Goal: Task Accomplishment & Management: Manage account settings

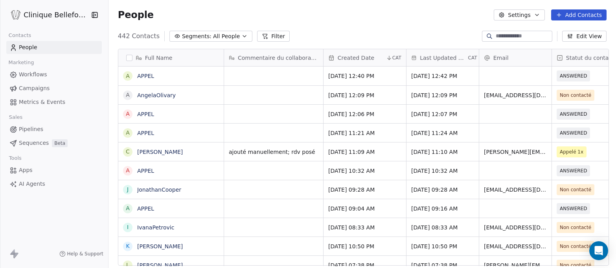
scroll to position [236, 510]
click at [248, 99] on div "grid" at bounding box center [273, 95] width 99 height 18
click at [226, 92] on textarea "**********" at bounding box center [271, 98] width 98 height 24
click at [314, 95] on textarea "**********" at bounding box center [271, 98] width 98 height 24
type textarea "**********"
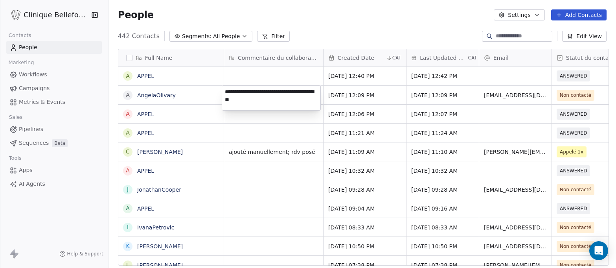
click at [450, 94] on html "Clinique Bellefontaine Contacts People Marketing Workflows Campaigns Metrics & …" at bounding box center [308, 134] width 616 height 268
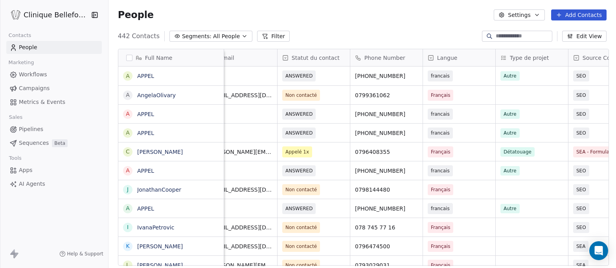
scroll to position [0, 278]
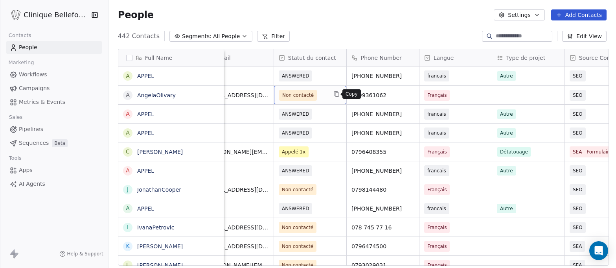
click at [332, 93] on button "grid" at bounding box center [336, 93] width 9 height 9
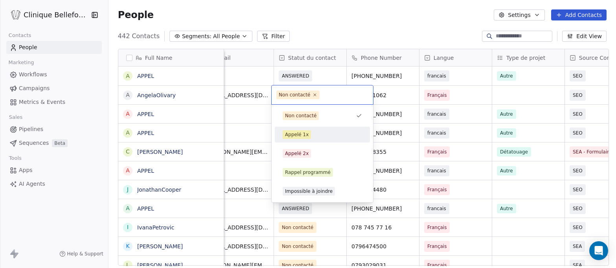
click at [300, 131] on div "Appelé 1x" at bounding box center [297, 134] width 24 height 7
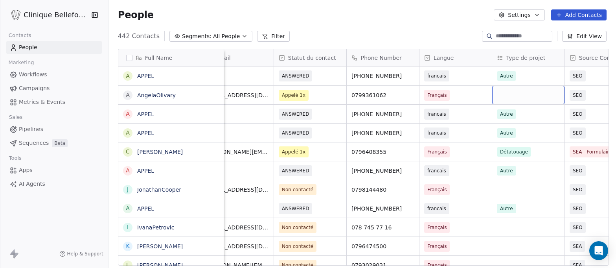
click at [511, 97] on div "grid" at bounding box center [529, 95] width 72 height 18
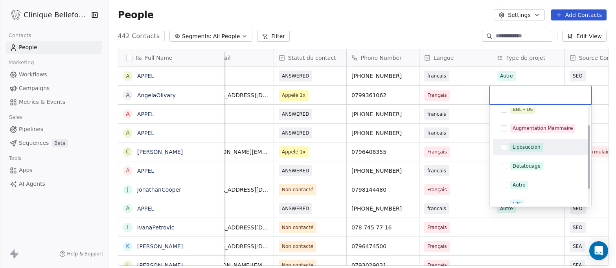
scroll to position [28, 0]
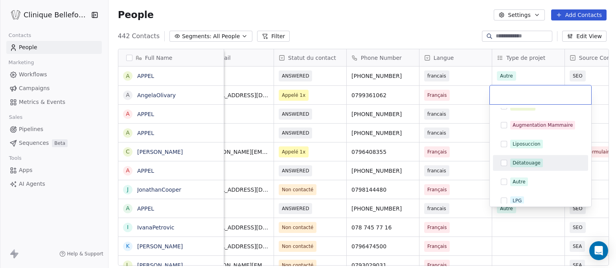
click at [525, 164] on div "Détatouage" at bounding box center [527, 162] width 28 height 7
click at [524, 163] on div "Détatouage" at bounding box center [527, 162] width 28 height 7
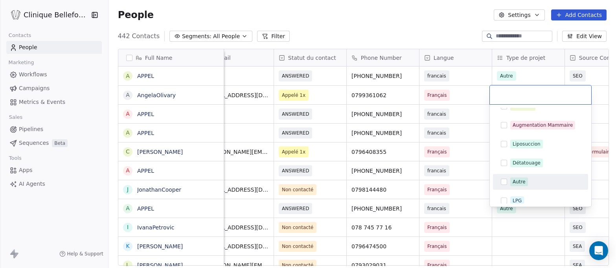
click at [515, 186] on span "Autre" at bounding box center [520, 181] width 18 height 9
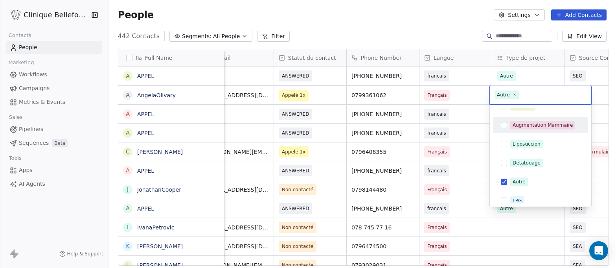
click at [468, 92] on html "Clinique Bellefontaine Contacts People Marketing Workflows Campaigns Metrics & …" at bounding box center [308, 134] width 616 height 268
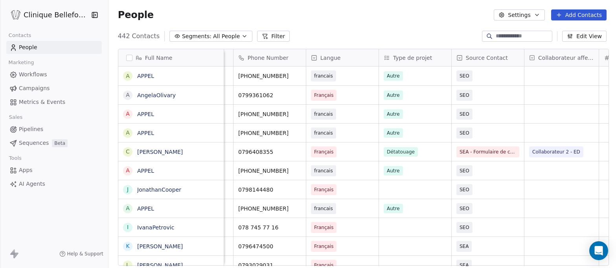
scroll to position [0, 396]
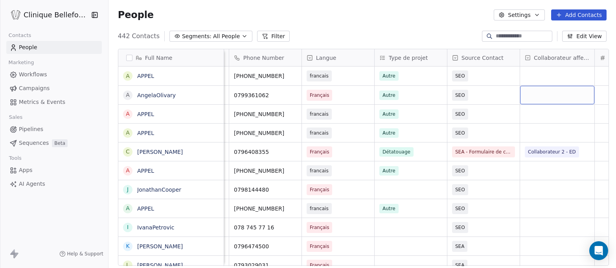
click at [537, 97] on div "grid" at bounding box center [557, 95] width 74 height 18
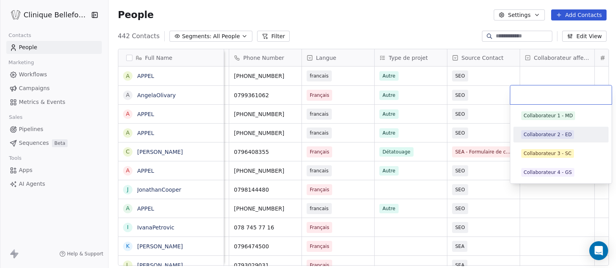
click at [554, 136] on div "Collaborateur 2 - ED" at bounding box center [548, 134] width 48 height 7
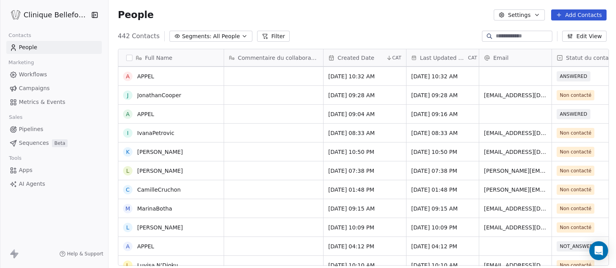
scroll to position [96, 0]
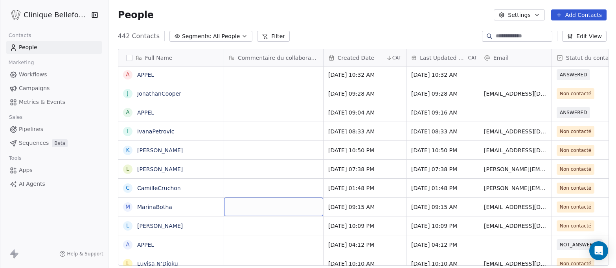
click at [246, 209] on div "grid" at bounding box center [273, 206] width 99 height 18
type textarea "*"
type textarea "**********"
click at [387, 215] on html "Clinique Bellefontaine Contacts People Marketing Workflows Campaigns Metrics & …" at bounding box center [308, 134] width 616 height 268
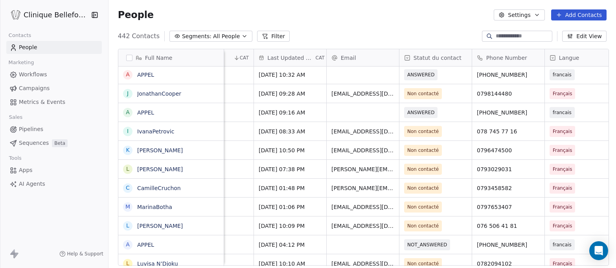
scroll to position [0, 162]
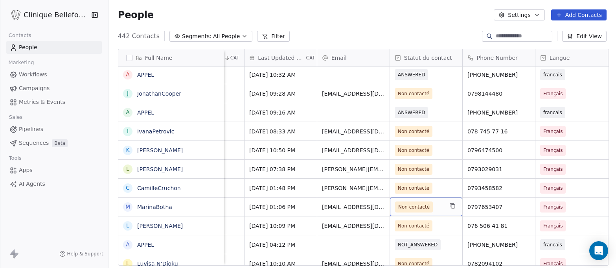
click at [440, 208] on span "Non contacté" at bounding box center [419, 206] width 48 height 11
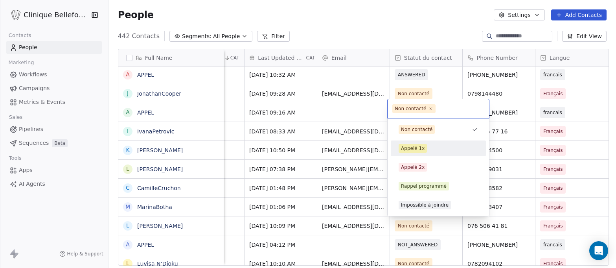
click at [417, 149] on div "Appelé 1x" at bounding box center [413, 148] width 24 height 7
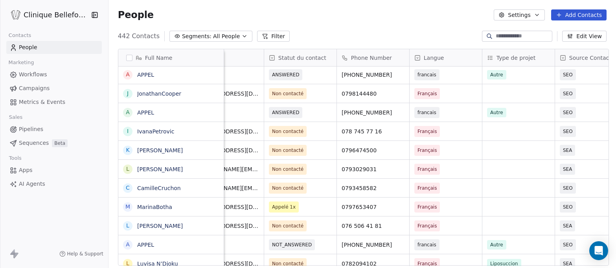
scroll to position [0, 300]
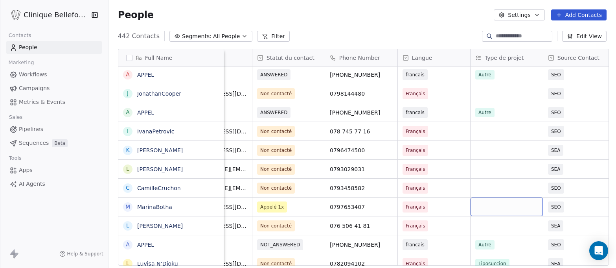
click at [506, 208] on div "grid" at bounding box center [507, 206] width 72 height 18
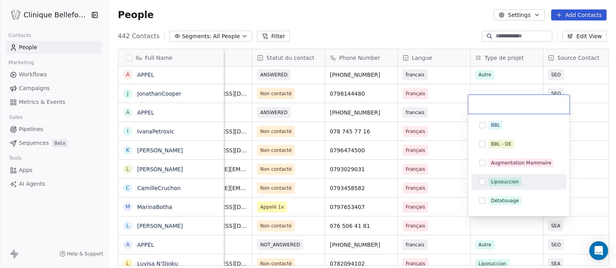
click at [507, 184] on div "Liposuccion" at bounding box center [505, 181] width 28 height 7
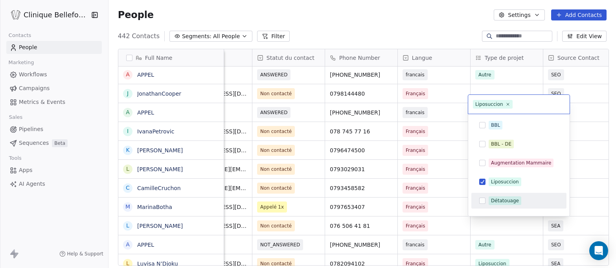
click at [495, 229] on html "Clinique Bellefontaine Contacts People Marketing Workflows Campaigns Metrics & …" at bounding box center [308, 134] width 616 height 268
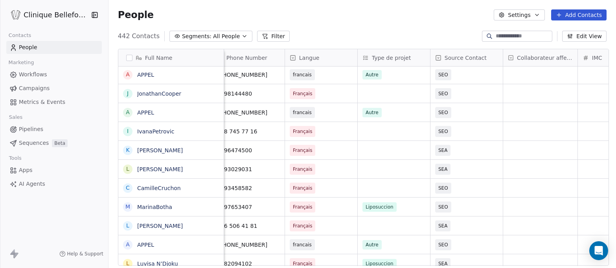
scroll to position [0, 414]
click at [409, 212] on div "Liposuccion" at bounding box center [393, 206] width 72 height 18
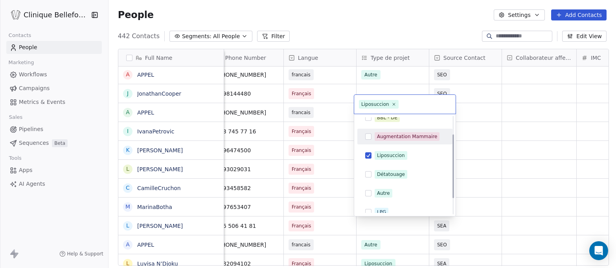
scroll to position [28, 0]
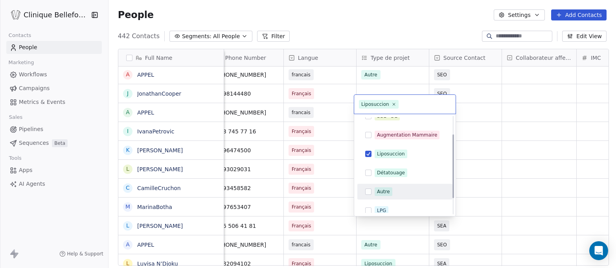
click at [375, 189] on span "Autre" at bounding box center [384, 191] width 18 height 9
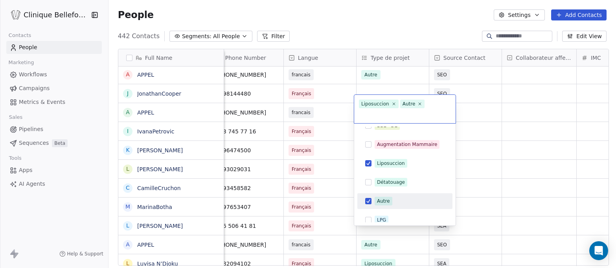
click at [532, 200] on html "Clinique Bellefontaine Contacts People Marketing Workflows Campaigns Metrics & …" at bounding box center [308, 134] width 616 height 268
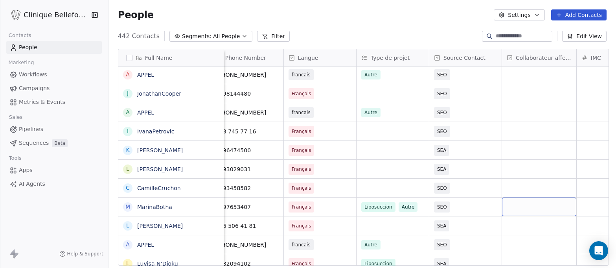
click at [515, 205] on div "grid" at bounding box center [539, 206] width 74 height 18
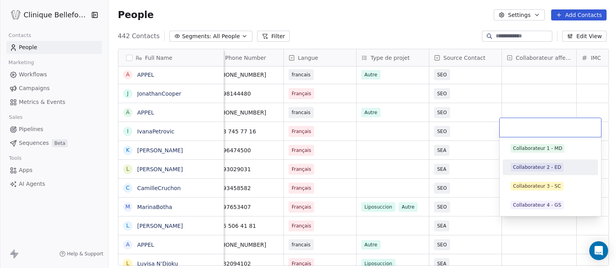
click at [559, 168] on div "Collaborateur 2 - ED" at bounding box center [537, 167] width 48 height 7
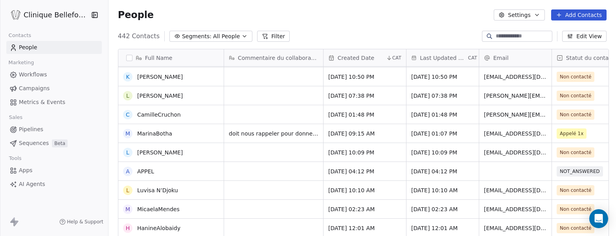
scroll to position [171, 0]
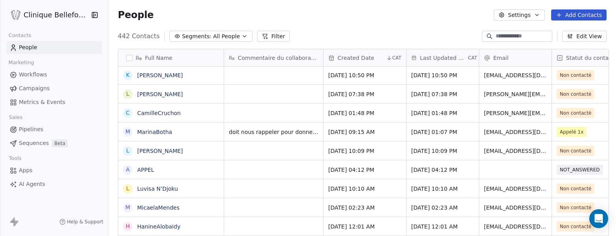
click at [245, 193] on div "grid" at bounding box center [273, 188] width 99 height 18
click at [244, 186] on div "grid" at bounding box center [273, 188] width 99 height 18
click at [238, 190] on div "grid" at bounding box center [273, 188] width 99 height 18
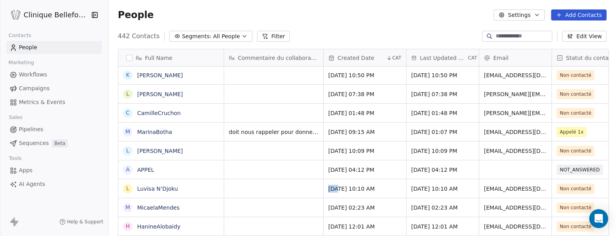
click at [238, 190] on div "grid" at bounding box center [273, 188] width 99 height 18
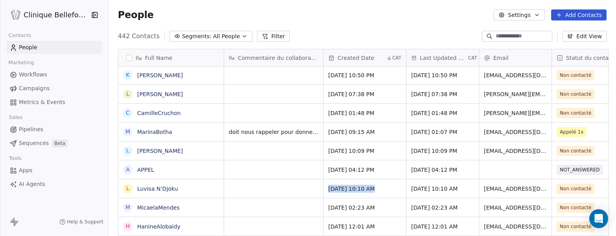
click at [238, 190] on div "grid" at bounding box center [273, 188] width 99 height 18
click at [238, 186] on div "grid" at bounding box center [273, 188] width 99 height 18
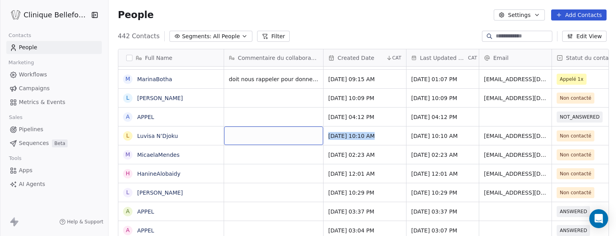
scroll to position [2, 0]
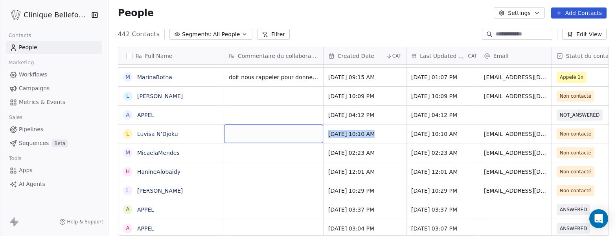
click at [272, 136] on div "grid" at bounding box center [273, 133] width 99 height 18
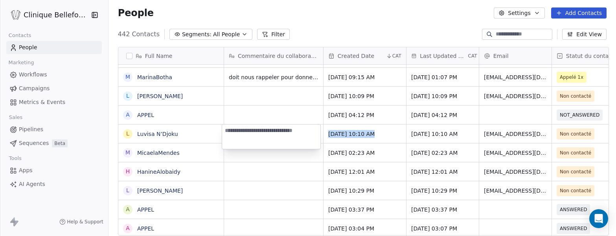
click at [272, 136] on textarea at bounding box center [271, 136] width 98 height 24
click at [283, 137] on textarea at bounding box center [271, 136] width 98 height 24
click at [264, 132] on textarea at bounding box center [271, 136] width 98 height 24
type textarea "**********"
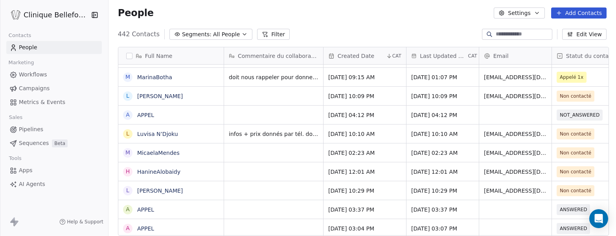
click at [271, 181] on html "Clinique Bellefontaine Contacts People Marketing Workflows Campaigns Metrics & …" at bounding box center [308, 118] width 616 height 236
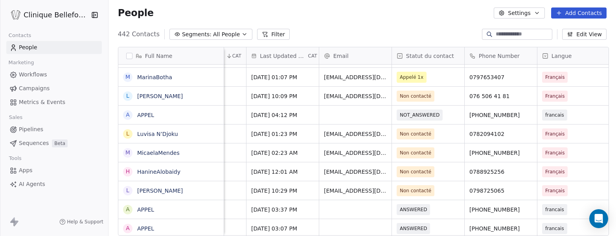
scroll to position [0, 227]
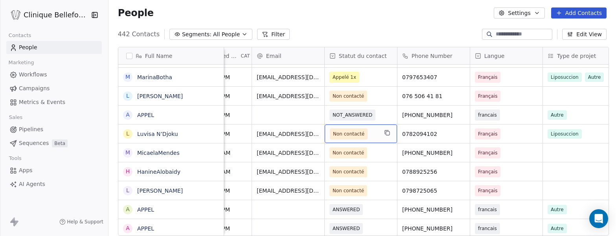
click at [381, 138] on div "Non contacté" at bounding box center [361, 133] width 72 height 18
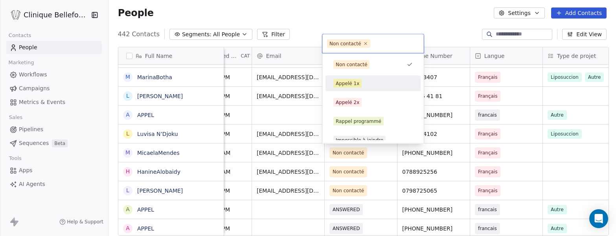
click at [354, 85] on div "Appelé 1x" at bounding box center [348, 83] width 24 height 7
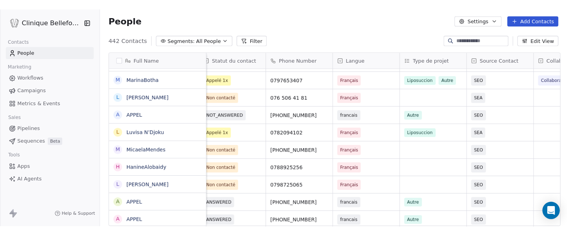
scroll to position [0, 448]
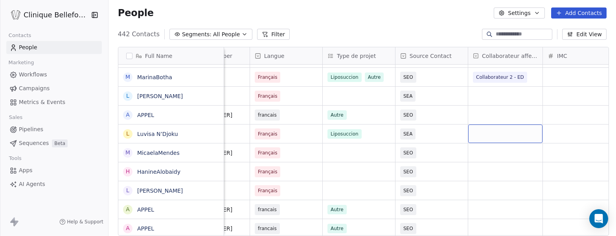
click at [490, 135] on div "grid" at bounding box center [506, 133] width 74 height 18
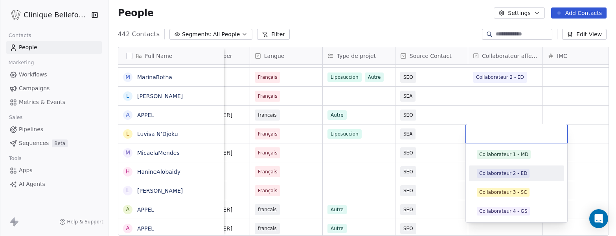
click at [510, 173] on div "Collaborateur 2 - ED" at bounding box center [504, 173] width 48 height 7
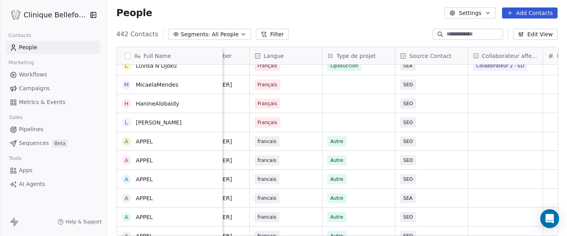
scroll to position [290, 0]
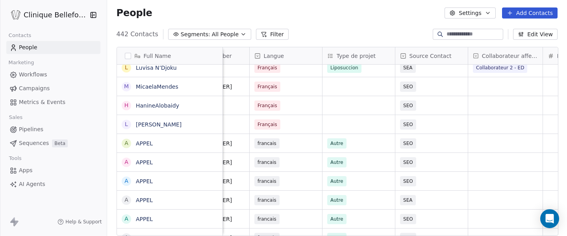
click at [336, 127] on div "grid" at bounding box center [358, 124] width 72 height 18
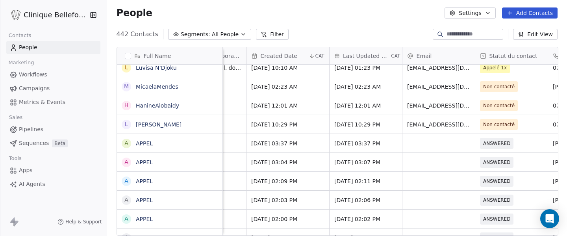
scroll to position [0, 0]
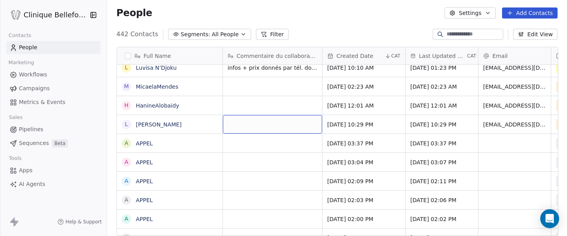
click at [227, 126] on div "grid" at bounding box center [272, 124] width 99 height 18
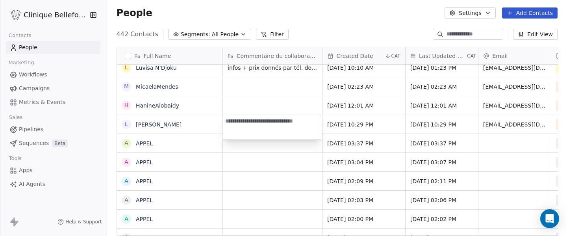
type textarea "**********"
click at [258, 147] on html "Clinique Bellefontaine Contacts People Marketing Workflows Campaigns Metrics & …" at bounding box center [283, 118] width 567 height 236
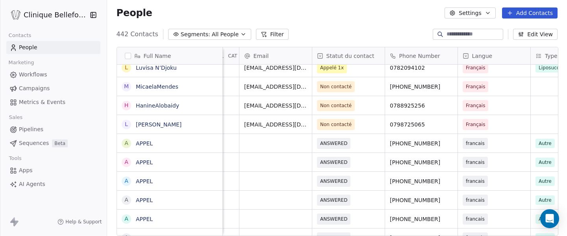
scroll to position [0, 240]
click at [357, 126] on span "Non contacté" at bounding box center [340, 124] width 48 height 11
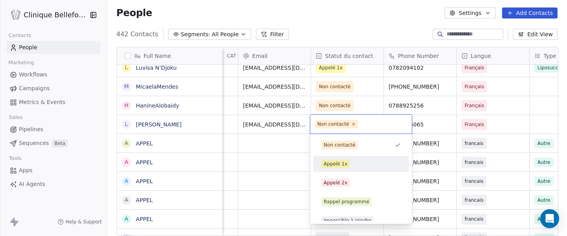
click at [339, 165] on div "Appelé 1x" at bounding box center [335, 163] width 24 height 7
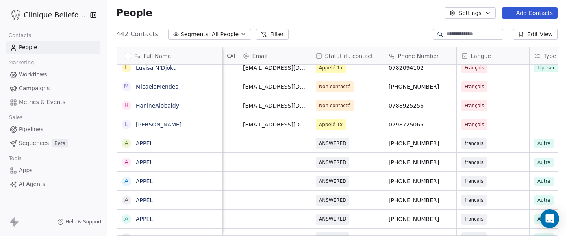
scroll to position [0, 284]
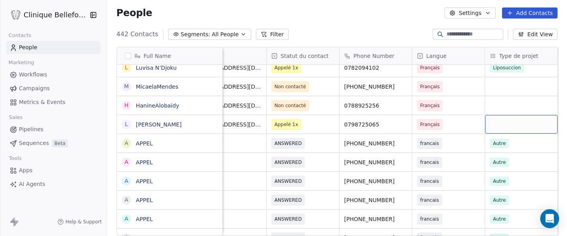
click at [534, 122] on div "grid" at bounding box center [521, 124] width 72 height 18
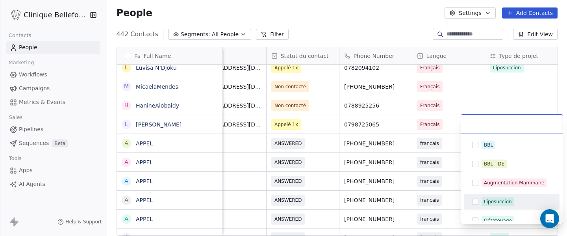
click at [486, 203] on div "Liposuccion" at bounding box center [498, 201] width 28 height 7
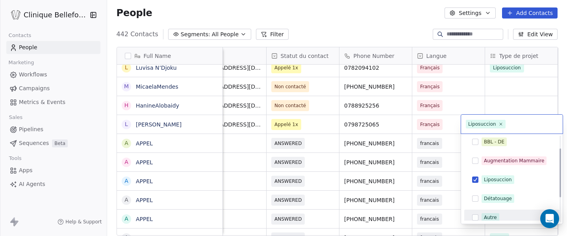
click at [476, 217] on button "Suggestions" at bounding box center [475, 217] width 6 height 6
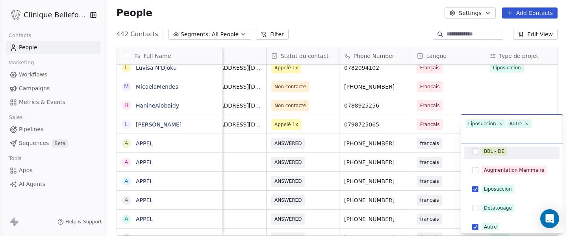
click at [454, 112] on html "Clinique Bellefontaine Contacts People Marketing Workflows Campaigns Metrics & …" at bounding box center [283, 118] width 567 height 236
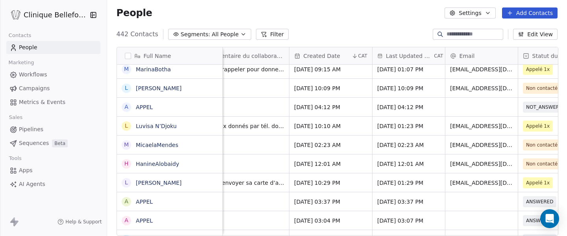
scroll to position [0, 0]
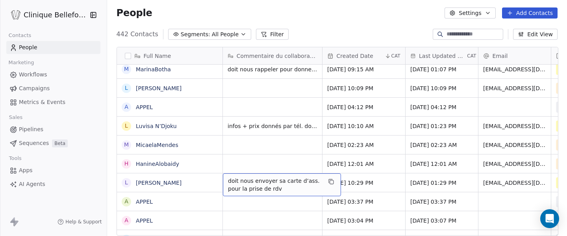
click at [233, 179] on span "doit nous envoyer sa carte d’ass. pour la prise de rdv" at bounding box center [275, 185] width 94 height 16
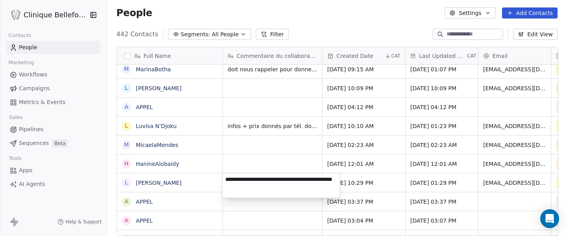
drag, startPoint x: 277, startPoint y: 190, endPoint x: 224, endPoint y: 179, distance: 53.8
click at [224, 179] on textarea "**********" at bounding box center [280, 185] width 117 height 24
type textarea "********"
click at [290, 208] on html "Clinique Bellefontaine Contacts People Marketing Workflows Campaigns Metrics & …" at bounding box center [283, 118] width 567 height 236
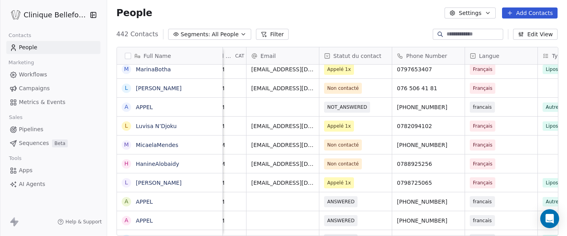
scroll to position [0, 249]
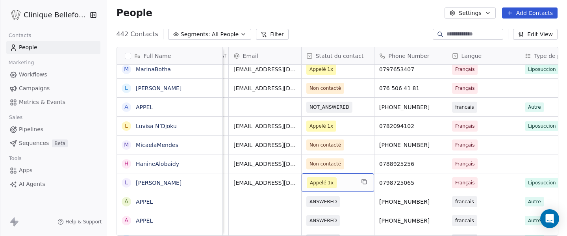
click at [350, 186] on span "Appelé 1x" at bounding box center [330, 182] width 48 height 11
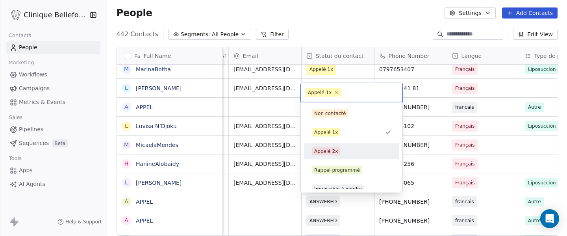
click at [332, 150] on div "Appelé 2x" at bounding box center [326, 151] width 24 height 7
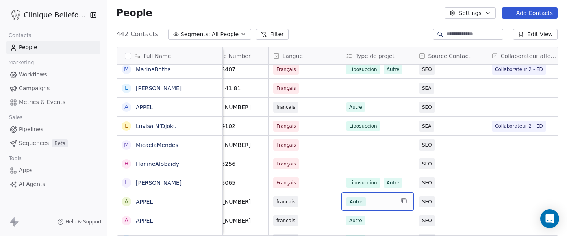
scroll to position [0, 432]
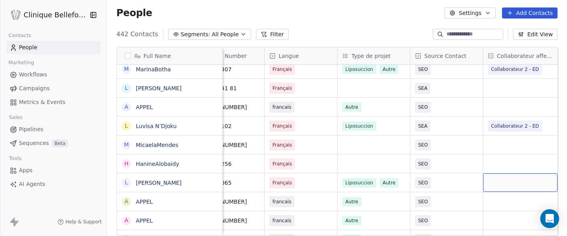
click at [493, 181] on div "grid" at bounding box center [520, 182] width 74 height 18
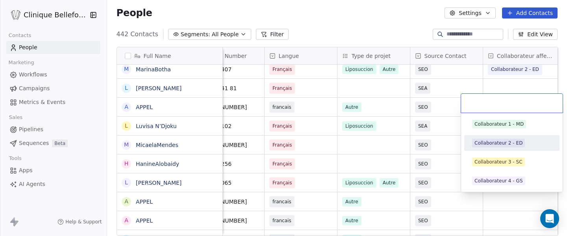
click at [518, 145] on div "Collaborateur 2 - ED" at bounding box center [498, 142] width 48 height 7
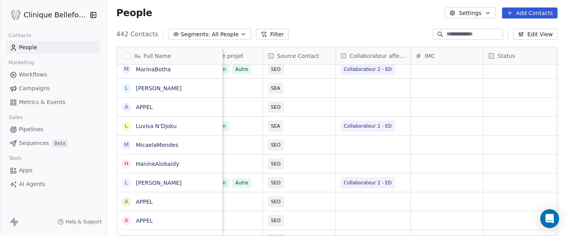
scroll to position [0, 590]
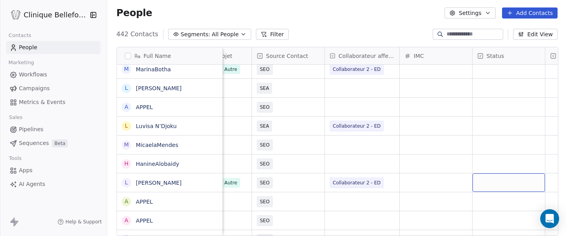
click at [497, 181] on div "grid" at bounding box center [508, 182] width 72 height 18
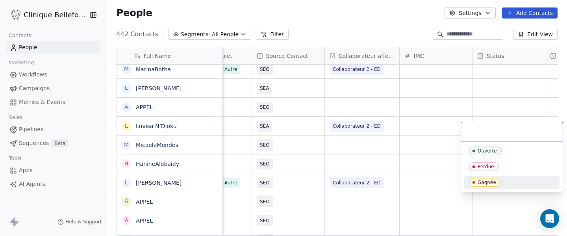
click at [497, 181] on span "Gagnée" at bounding box center [485, 182] width 32 height 9
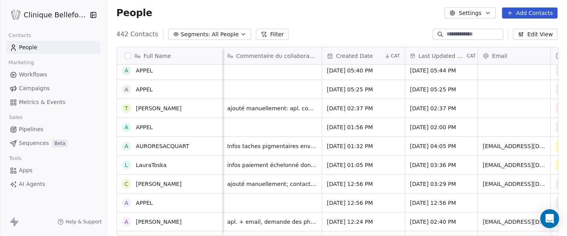
scroll to position [0, 0]
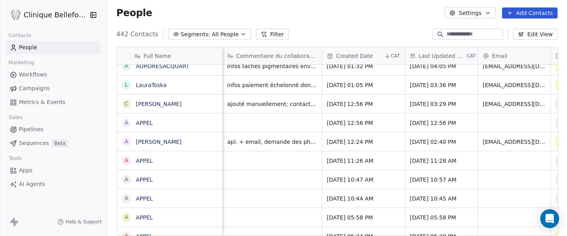
click at [470, 34] on input at bounding box center [473, 34] width 55 height 8
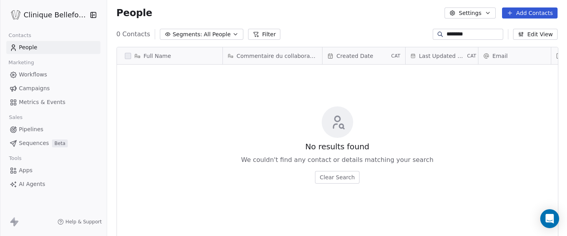
drag, startPoint x: 465, startPoint y: 33, endPoint x: 434, endPoint y: 30, distance: 30.8
click at [434, 30] on div "********" at bounding box center [467, 34] width 70 height 11
type input "*****"
click at [529, 13] on button "Add Contacts" at bounding box center [529, 12] width 55 height 11
click at [518, 32] on span "Create new contact" at bounding box center [532, 30] width 54 height 8
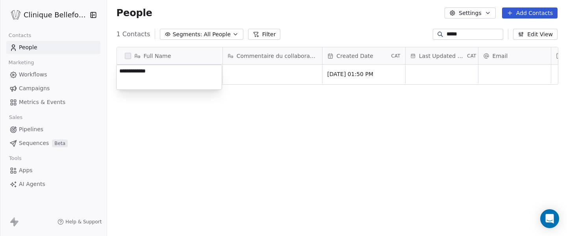
type textarea "**********"
click at [265, 79] on html "**********" at bounding box center [283, 118] width 567 height 236
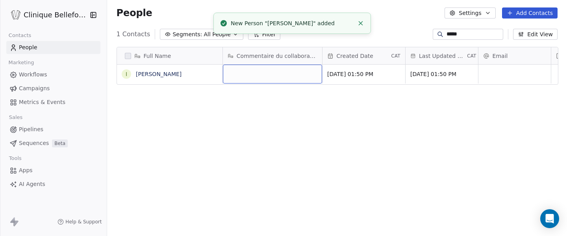
click at [248, 74] on div "grid" at bounding box center [272, 74] width 99 height 19
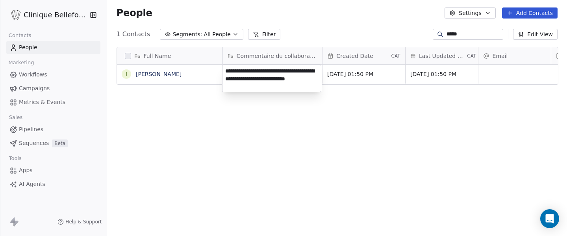
type textarea "**********"
click at [255, 116] on html "**********" at bounding box center [283, 118] width 567 height 236
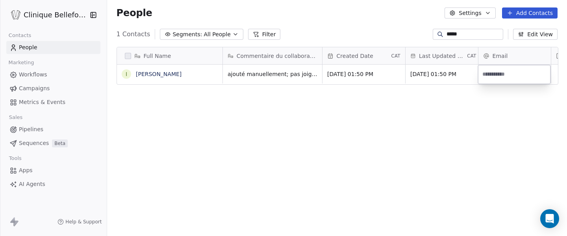
click at [493, 78] on input "email" at bounding box center [513, 74] width 69 height 16
type input "**********"
click at [485, 78] on input "**********" at bounding box center [513, 74] width 69 height 16
click at [399, 98] on html "**********" at bounding box center [283, 118] width 567 height 236
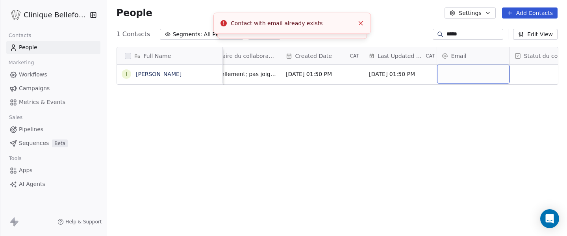
click at [481, 77] on div "grid" at bounding box center [473, 74] width 72 height 19
type input "**********"
click at [527, 85] on html "Clinique Bellefontaine Contacts People Marketing Workflows Campaigns Metrics & …" at bounding box center [283, 118] width 567 height 236
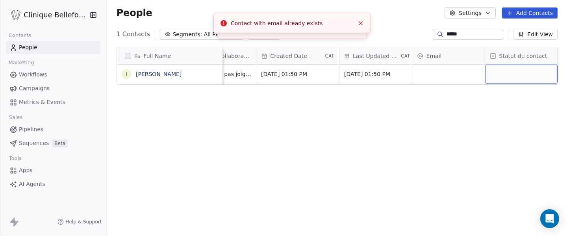
click at [528, 75] on div "grid" at bounding box center [521, 74] width 72 height 19
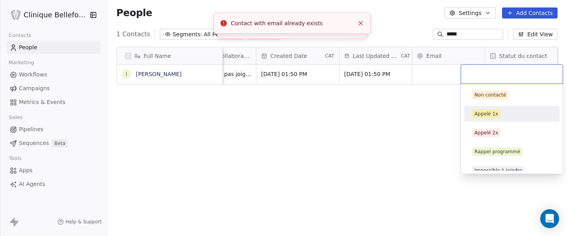
click at [491, 115] on div "Appelé 1x" at bounding box center [486, 113] width 24 height 7
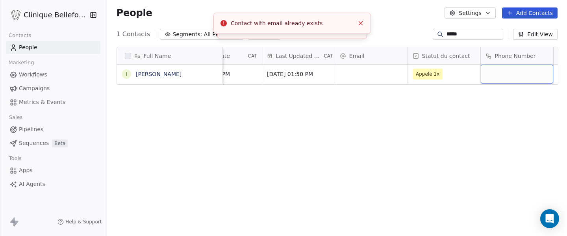
click at [494, 74] on div "grid" at bounding box center [516, 74] width 72 height 19
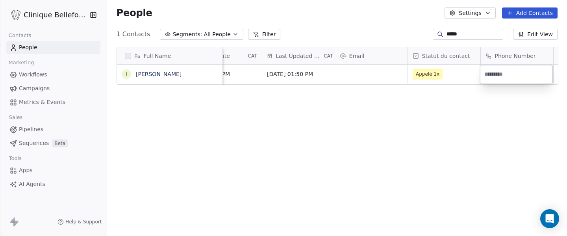
click at [520, 73] on input at bounding box center [515, 74] width 69 height 16
paste input "**********"
type input "**********"
click at [448, 80] on html "**********" at bounding box center [283, 118] width 567 height 236
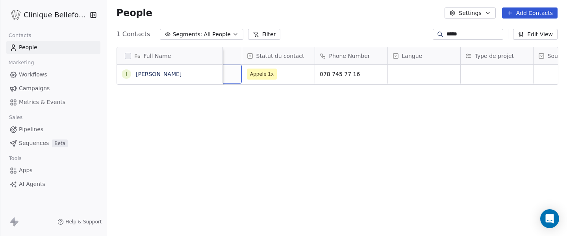
scroll to position [0, 317]
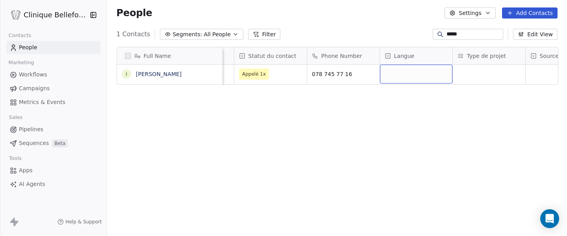
click at [432, 79] on div "grid" at bounding box center [416, 74] width 72 height 19
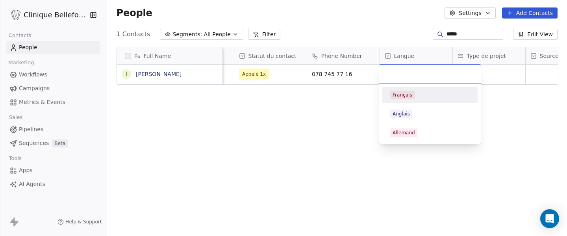
click at [407, 97] on div "Français" at bounding box center [402, 94] width 20 height 7
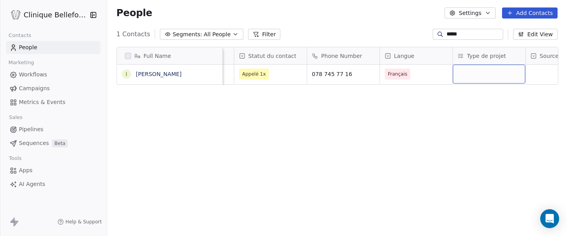
click at [489, 78] on div "grid" at bounding box center [488, 74] width 72 height 19
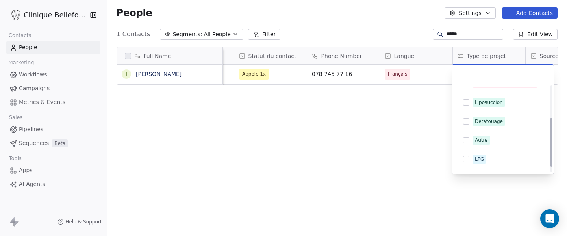
scroll to position [55, 0]
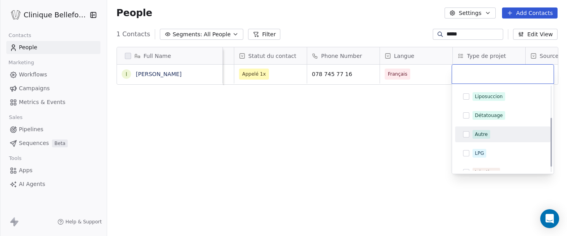
click at [472, 135] on span "Autre" at bounding box center [481, 134] width 18 height 9
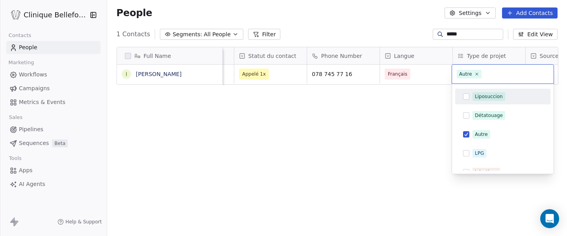
click at [554, 76] on html "Clinique Bellefontaine Contacts People Marketing Workflows Campaigns Metrics & …" at bounding box center [283, 118] width 567 height 236
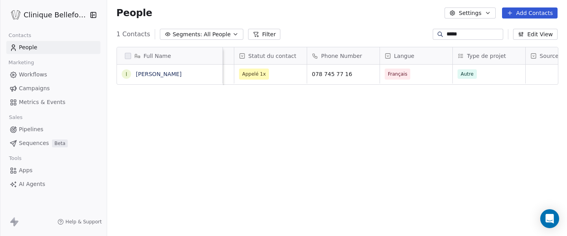
scroll to position [0, 357]
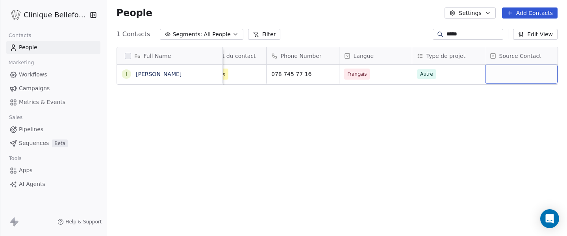
click at [545, 76] on div "grid" at bounding box center [521, 74] width 72 height 19
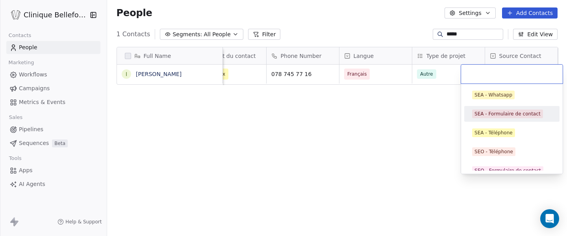
click at [497, 113] on div "SEA - Formulaire de contact" at bounding box center [507, 113] width 66 height 7
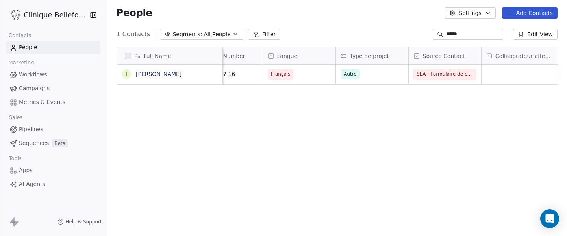
scroll to position [0, 465]
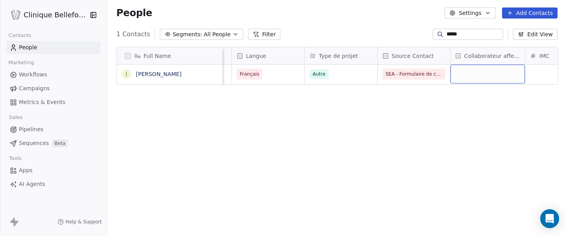
click at [499, 70] on div "grid" at bounding box center [487, 74] width 74 height 19
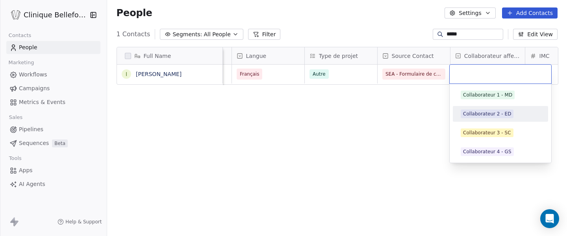
click at [487, 115] on div "Collaborateur 2 - ED" at bounding box center [487, 113] width 48 height 7
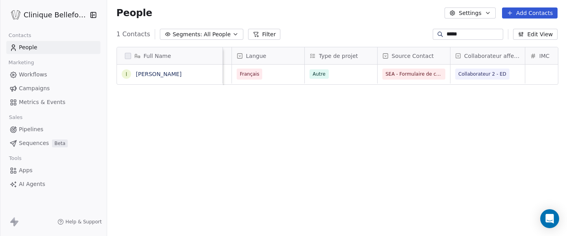
scroll to position [0, 0]
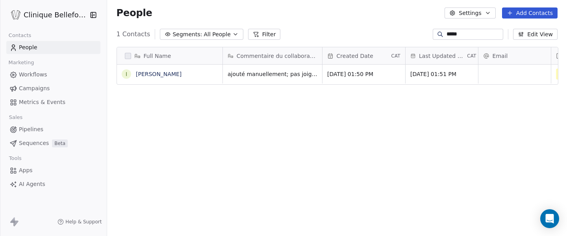
click at [45, 44] on link "People" at bounding box center [53, 47] width 94 height 13
click at [30, 46] on span "People" at bounding box center [28, 47] width 18 height 8
drag, startPoint x: 465, startPoint y: 36, endPoint x: 388, endPoint y: 35, distance: 76.7
click at [388, 35] on div "1 Contacts Segments: All People Filter ***** Edit View" at bounding box center [337, 34] width 460 height 13
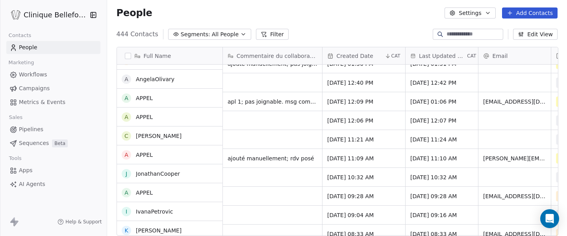
scroll to position [54, 0]
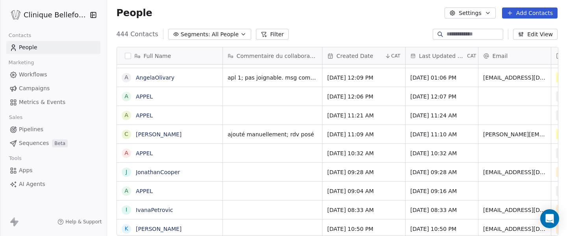
click at [243, 181] on div "grid" at bounding box center [272, 190] width 99 height 18
click at [240, 169] on div "grid" at bounding box center [272, 171] width 99 height 18
click at [233, 171] on div "grid" at bounding box center [272, 171] width 99 height 18
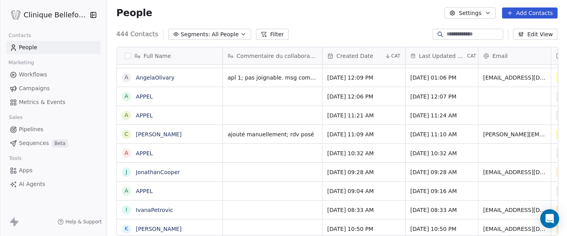
click at [276, 173] on div "grid" at bounding box center [272, 171] width 99 height 18
click at [278, 191] on div "grid" at bounding box center [272, 190] width 99 height 18
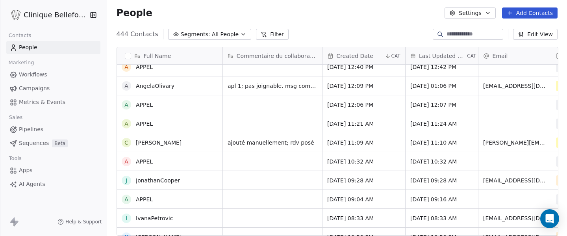
scroll to position [50, 0]
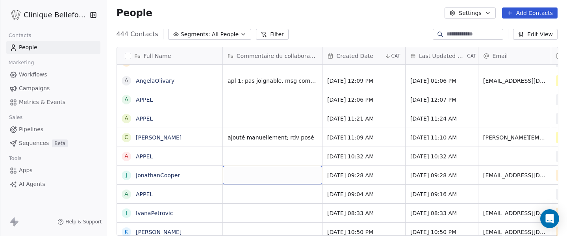
click at [256, 171] on div "grid" at bounding box center [272, 175] width 99 height 18
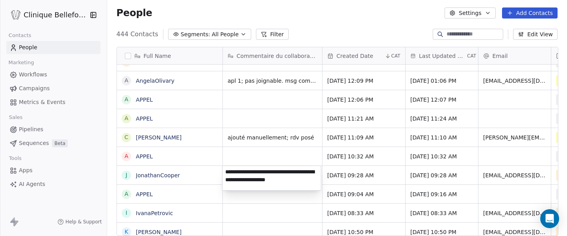
type textarea "**********"
click at [268, 209] on html "Clinique Bellefontaine Contacts People Marketing Workflows Campaigns Metrics & …" at bounding box center [283, 118] width 567 height 236
click at [427, 175] on html "Clinique Bellefontaine Contacts People Marketing Workflows Campaigns Metrics & …" at bounding box center [283, 118] width 567 height 236
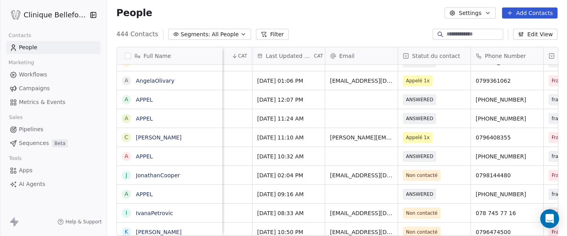
scroll to position [0, 157]
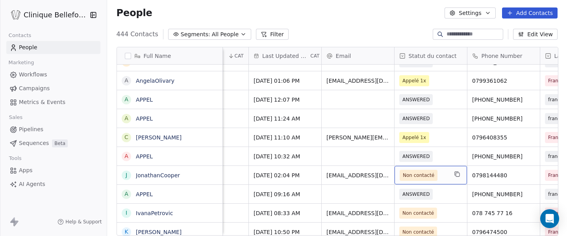
click at [443, 178] on span "Non contacté" at bounding box center [423, 175] width 48 height 11
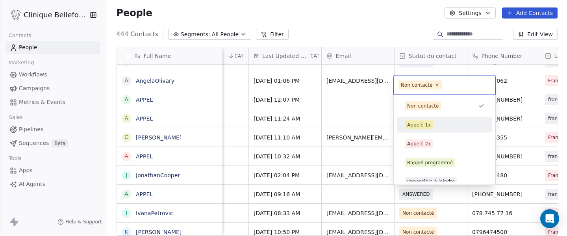
click at [421, 125] on div "Appelé 1x" at bounding box center [419, 124] width 24 height 7
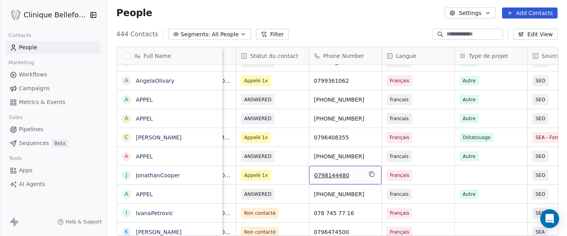
scroll to position [0, 338]
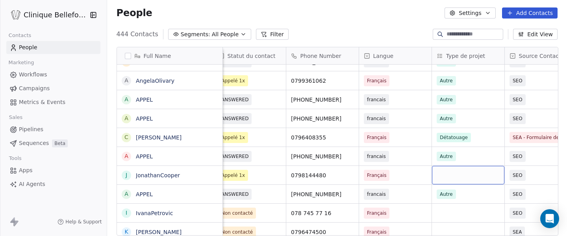
click at [475, 177] on div "grid" at bounding box center [468, 175] width 72 height 18
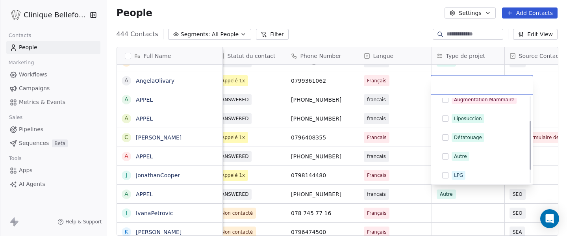
scroll to position [50, 0]
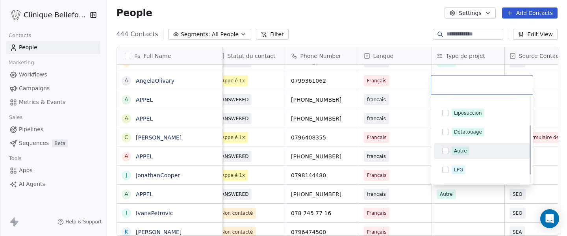
click at [462, 147] on div "Autre" at bounding box center [460, 150] width 13 height 7
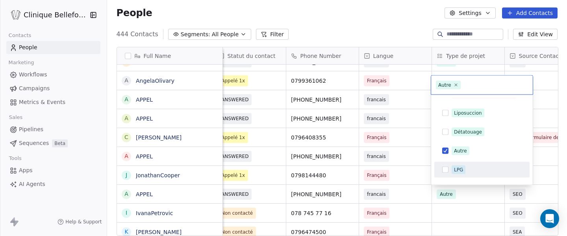
click at [550, 180] on html "Clinique Bellefontaine Contacts People Marketing Workflows Campaigns Metrics & …" at bounding box center [283, 118] width 567 height 236
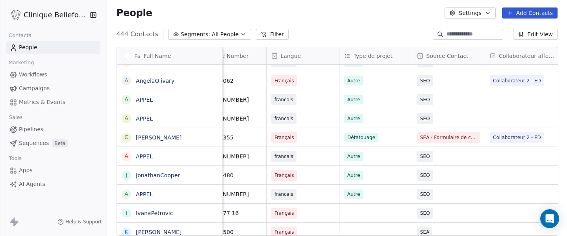
scroll to position [0, 432]
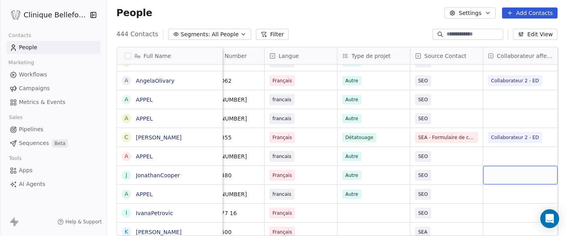
click at [502, 172] on div "grid" at bounding box center [520, 175] width 74 height 18
click at [509, 176] on span "Collaborateur 4 - GS" at bounding box center [515, 175] width 48 height 8
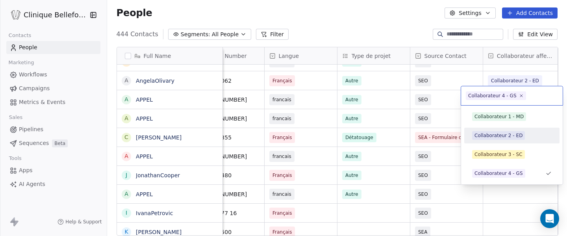
click at [517, 135] on div "Collaborateur 2 - ED" at bounding box center [498, 135] width 48 height 7
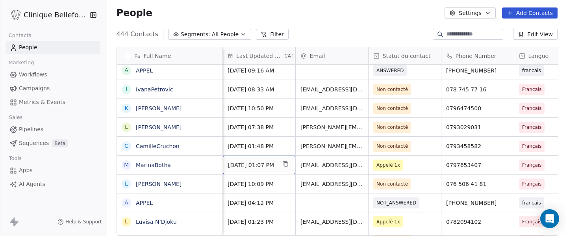
scroll to position [0, 0]
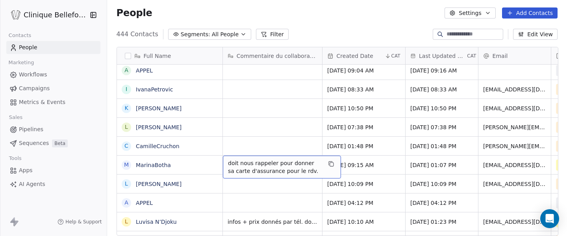
click at [250, 163] on span "doit nous rappeler pour donner sa carte d'assurance pour le rdv." at bounding box center [275, 167] width 94 height 16
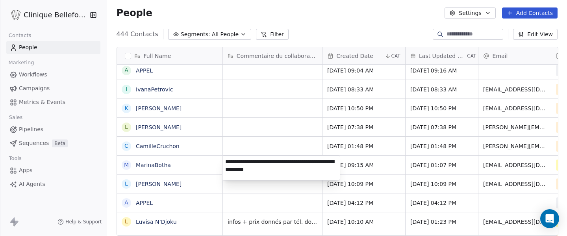
drag, startPoint x: 295, startPoint y: 172, endPoint x: 220, endPoint y: 158, distance: 76.9
click at [220, 158] on html "Clinique Bellefontaine Contacts People Marketing Workflows Campaigns Metrics & …" at bounding box center [283, 118] width 567 height 236
drag, startPoint x: 290, startPoint y: 170, endPoint x: 226, endPoint y: 161, distance: 64.7
click at [226, 161] on textarea "**********" at bounding box center [280, 167] width 117 height 24
type textarea "********"
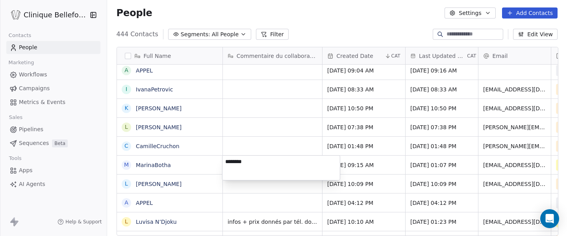
click at [305, 2] on html "Clinique Bellefontaine Contacts People Marketing Workflows Campaigns Metrics & …" at bounding box center [283, 118] width 567 height 236
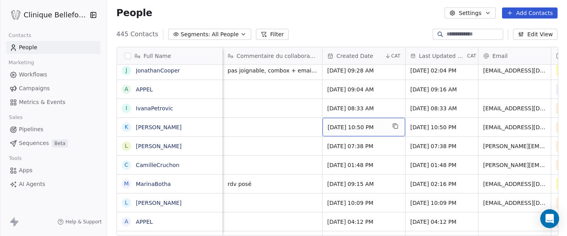
scroll to position [0, 5]
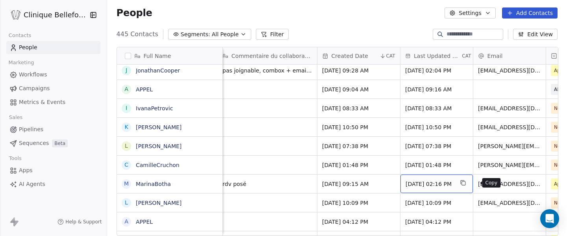
click at [465, 185] on icon "grid" at bounding box center [463, 183] width 4 height 4
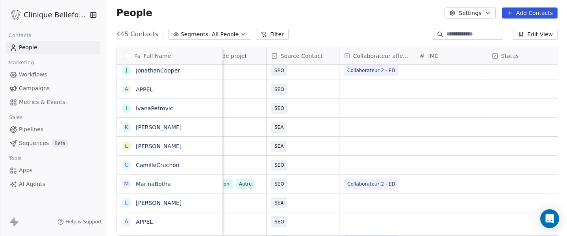
scroll to position [0, 578]
click at [527, 184] on div "grid" at bounding box center [521, 183] width 72 height 18
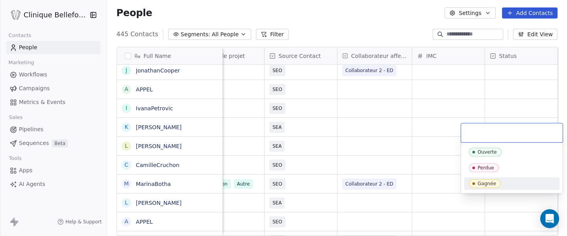
click at [493, 181] on div "Gagnée" at bounding box center [486, 184] width 18 height 6
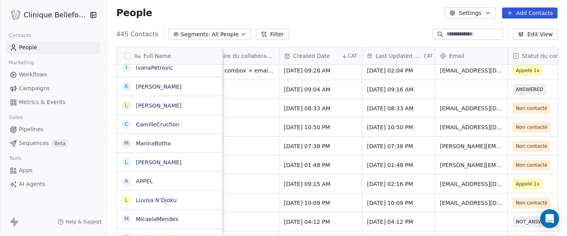
scroll to position [215, 0]
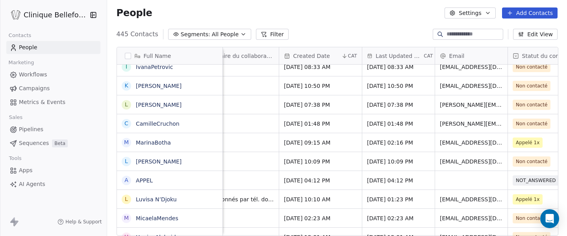
click at [243, 161] on div "grid" at bounding box center [228, 161] width 99 height 18
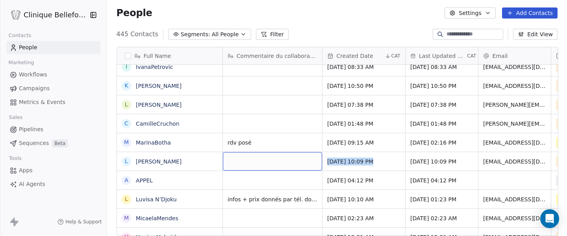
click at [245, 168] on div "grid" at bounding box center [272, 161] width 99 height 18
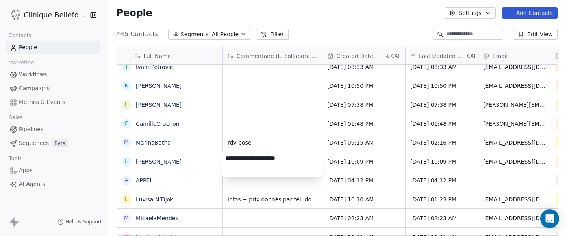
type textarea "**********"
click at [299, 188] on html "Clinique Bellefontaine Contacts People Marketing Workflows Campaigns Metrics & …" at bounding box center [283, 118] width 567 height 236
click at [299, 160] on textarea "**********" at bounding box center [271, 164] width 98 height 24
click at [317, 179] on html "Clinique Bellefontaine Contacts People Marketing Workflows Campaigns Metrics & …" at bounding box center [283, 118] width 567 height 236
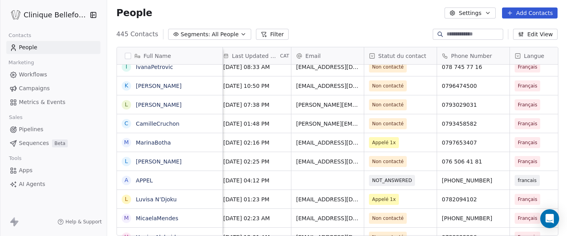
scroll to position [0, 190]
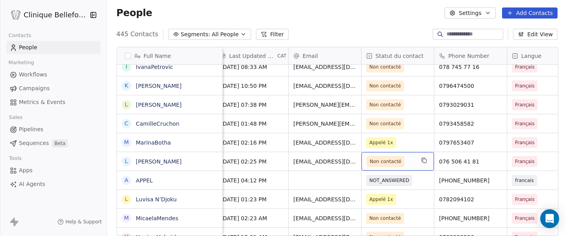
click at [410, 167] on div "Non contacté" at bounding box center [397, 161] width 72 height 18
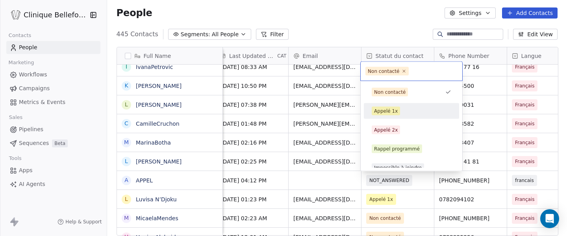
click at [399, 110] on div "Appelé 1x" at bounding box center [410, 111] width 79 height 9
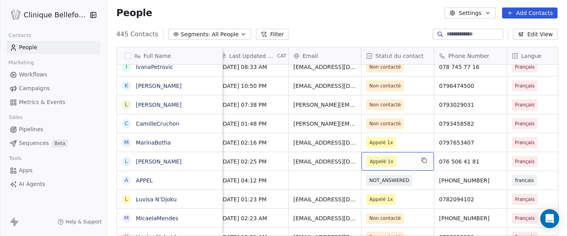
click at [404, 160] on span "Appelé 1x" at bounding box center [390, 161] width 48 height 11
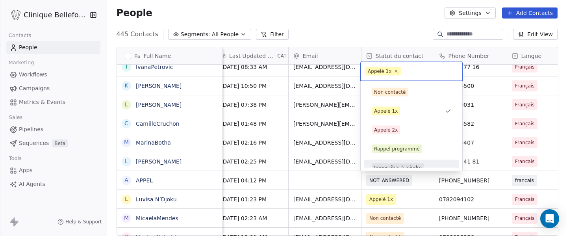
click at [402, 166] on div "Impossible à joindre" at bounding box center [398, 167] width 48 height 7
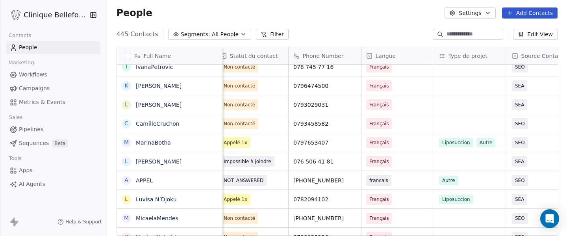
scroll to position [0, 358]
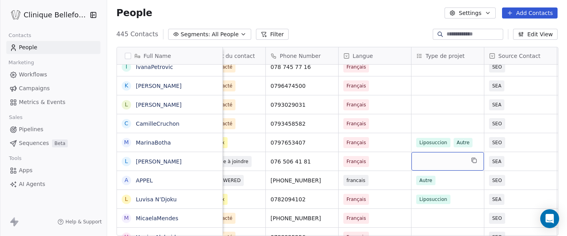
click at [441, 161] on div "grid" at bounding box center [447, 161] width 72 height 18
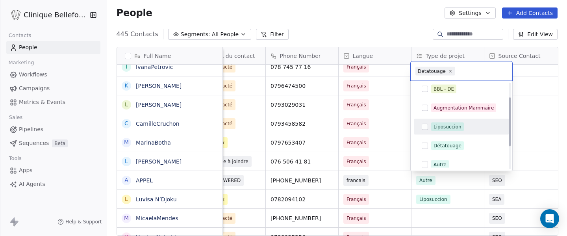
scroll to position [31, 0]
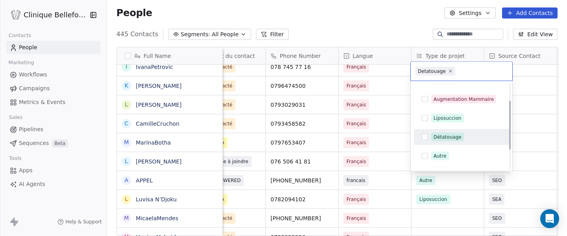
click at [444, 139] on div "Détatouage" at bounding box center [447, 136] width 28 height 7
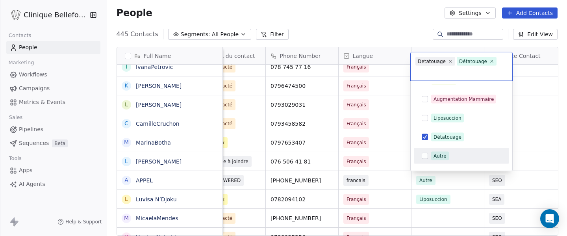
click at [533, 165] on html "Clinique Bellefontaine Contacts People Marketing Workflows Campaigns Metrics & …" at bounding box center [283, 118] width 567 height 236
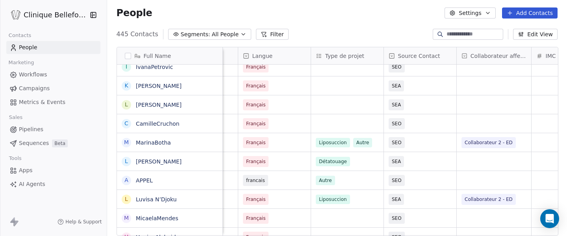
scroll to position [0, 460]
click at [506, 165] on div "grid" at bounding box center [492, 161] width 74 height 18
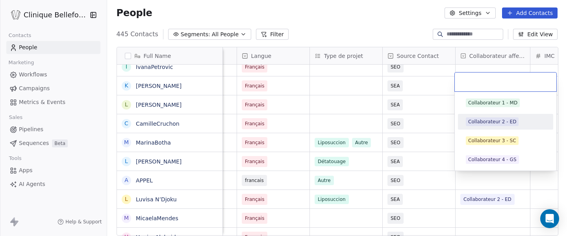
click at [506, 122] on div "Collaborateur 2 - ED" at bounding box center [492, 121] width 48 height 7
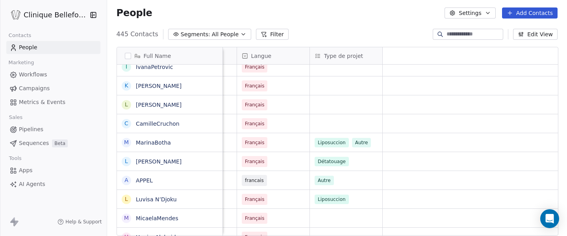
scroll to position [0, 0]
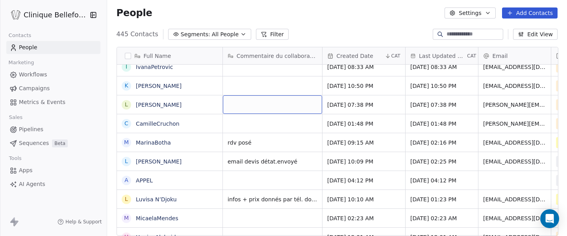
click at [240, 106] on div "grid" at bounding box center [272, 104] width 99 height 18
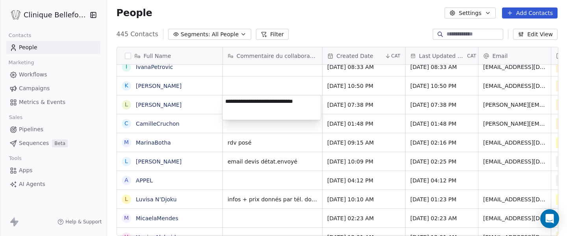
type textarea "**********"
click at [243, 139] on html "Clinique Bellefontaine Contacts People Marketing Workflows Campaigns Metrics & …" at bounding box center [283, 118] width 567 height 236
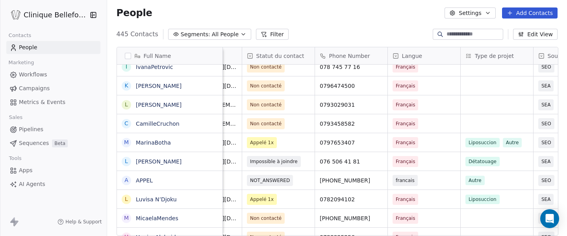
scroll to position [0, 304]
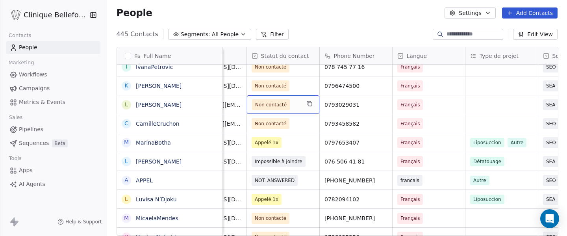
click at [299, 110] on div "Non contacté" at bounding box center [283, 104] width 72 height 18
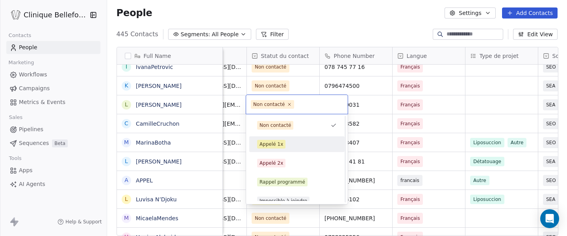
scroll to position [8, 0]
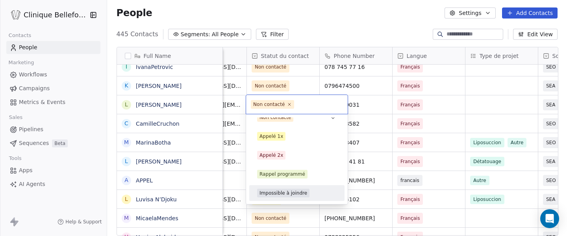
click at [276, 192] on div "Impossible à joindre" at bounding box center [283, 192] width 48 height 7
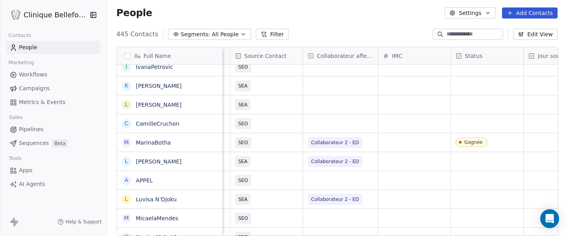
scroll to position [0, 612]
click at [327, 120] on div "grid" at bounding box center [340, 123] width 74 height 18
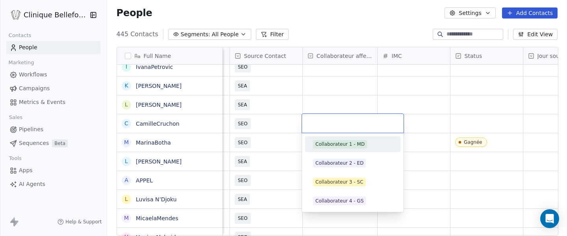
click at [325, 107] on html "Clinique Bellefontaine Contacts People Marketing Workflows Campaigns Metrics & …" at bounding box center [283, 118] width 567 height 236
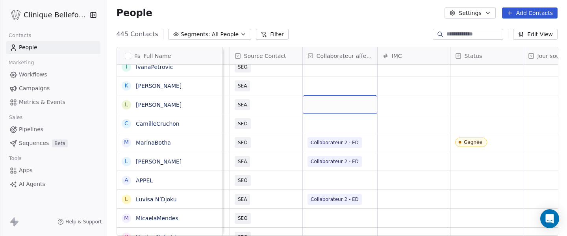
click at [325, 107] on div "grid" at bounding box center [340, 104] width 74 height 18
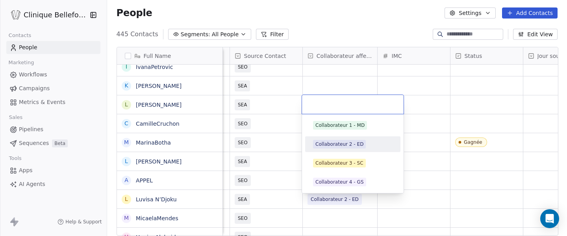
click at [339, 146] on div "Collaborateur 2 - ED" at bounding box center [339, 143] width 48 height 7
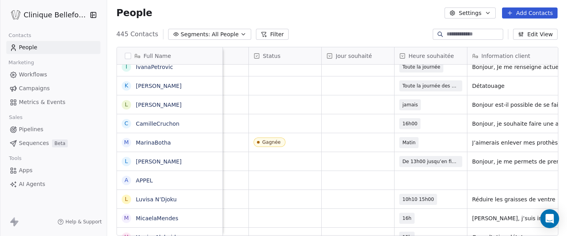
scroll to position [0, 819]
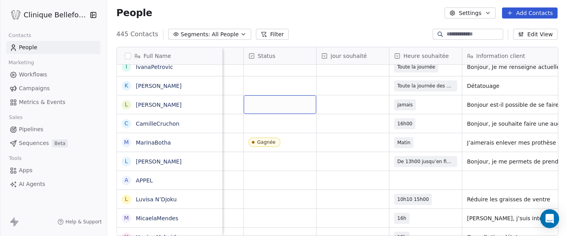
click at [273, 105] on div "grid" at bounding box center [280, 104] width 72 height 18
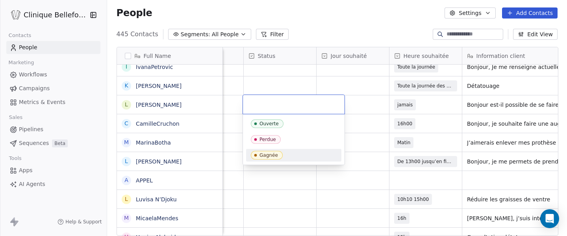
click at [269, 139] on div "Perdue" at bounding box center [267, 140] width 17 height 6
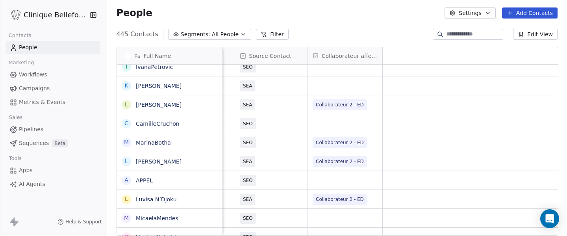
scroll to position [0, 0]
